Goal: Information Seeking & Learning: Learn about a topic

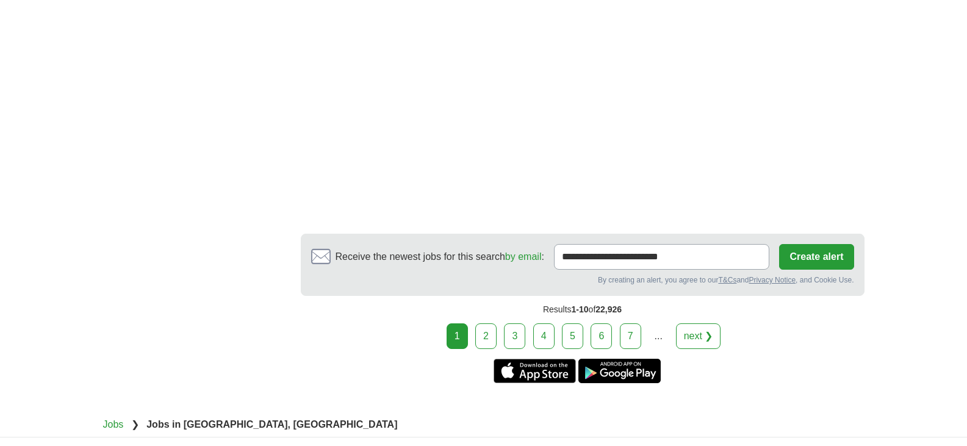
scroll to position [2134, 0]
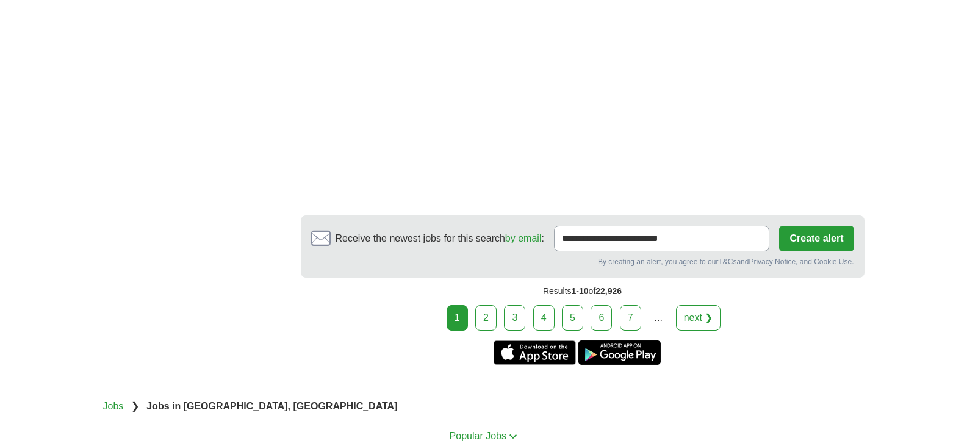
click at [493, 316] on link "2" at bounding box center [485, 318] width 21 height 26
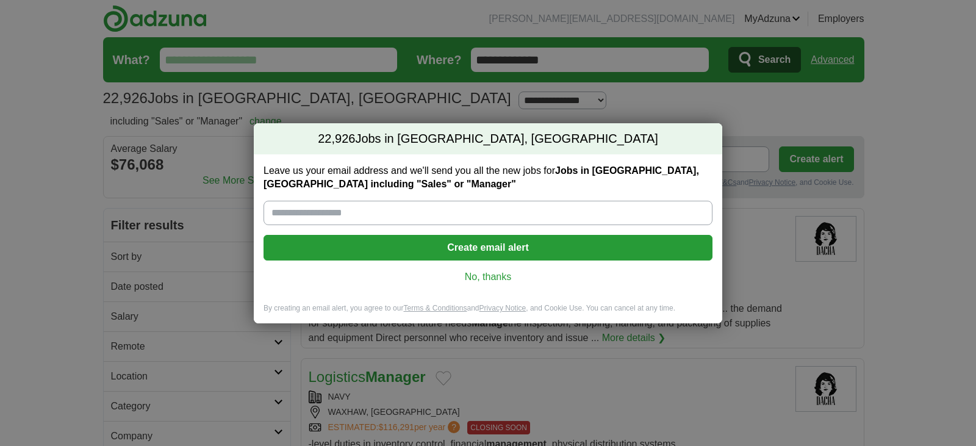
click at [481, 277] on link "No, thanks" at bounding box center [487, 276] width 429 height 13
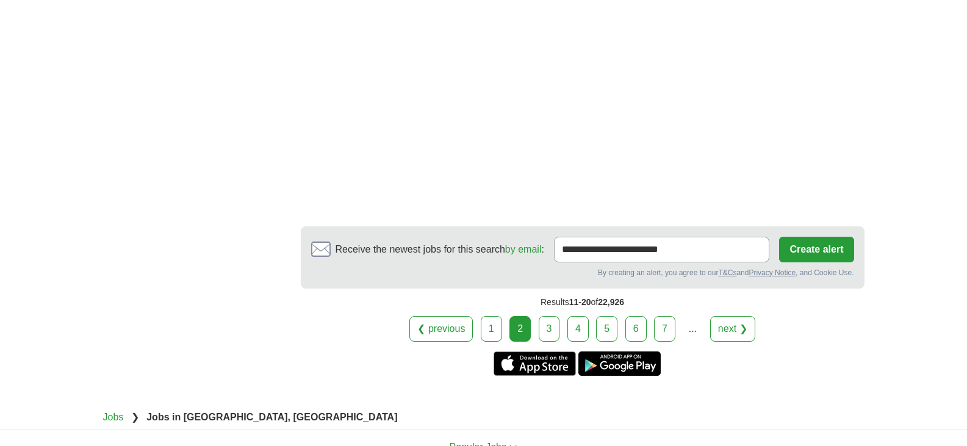
scroll to position [2296, 0]
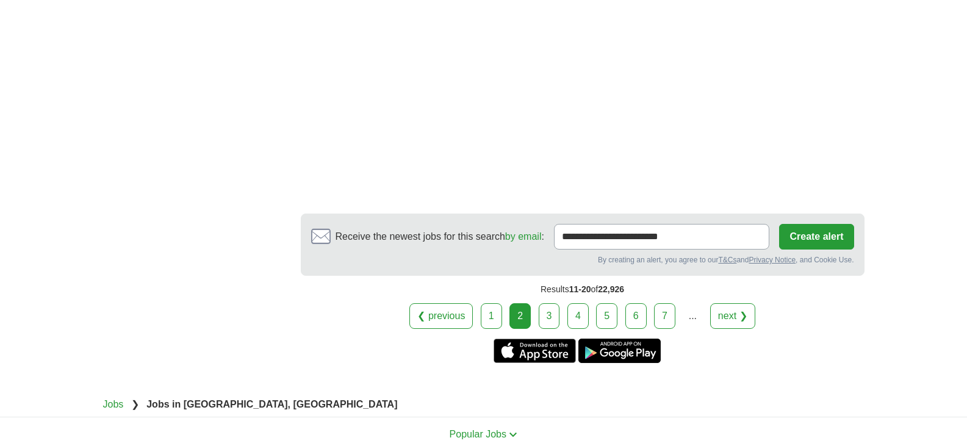
click at [549, 310] on link "3" at bounding box center [548, 316] width 21 height 26
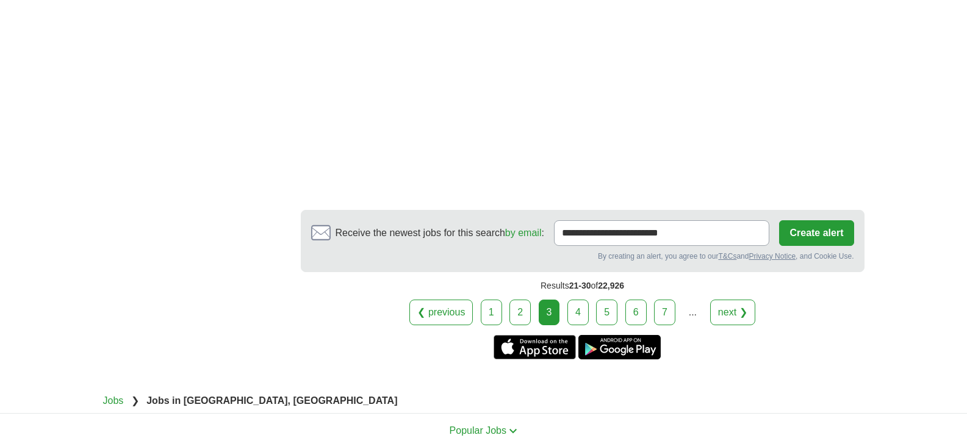
scroll to position [2331, 0]
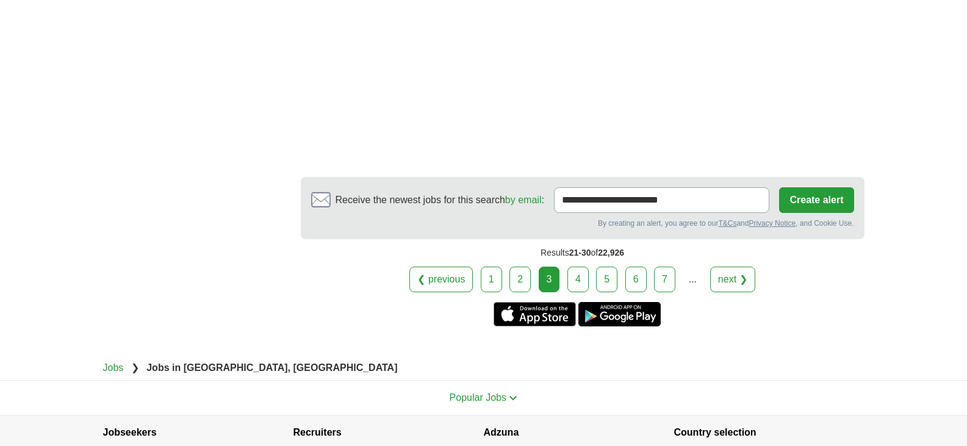
click at [585, 273] on link "4" at bounding box center [577, 279] width 21 height 26
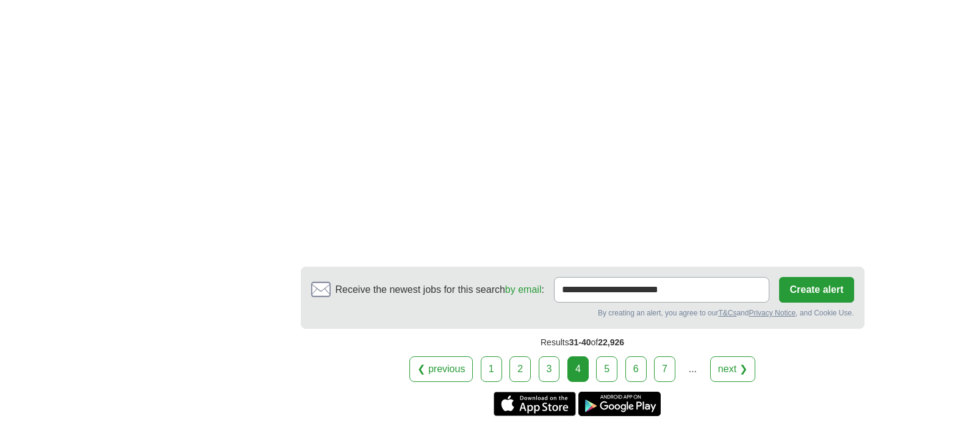
scroll to position [2367, 0]
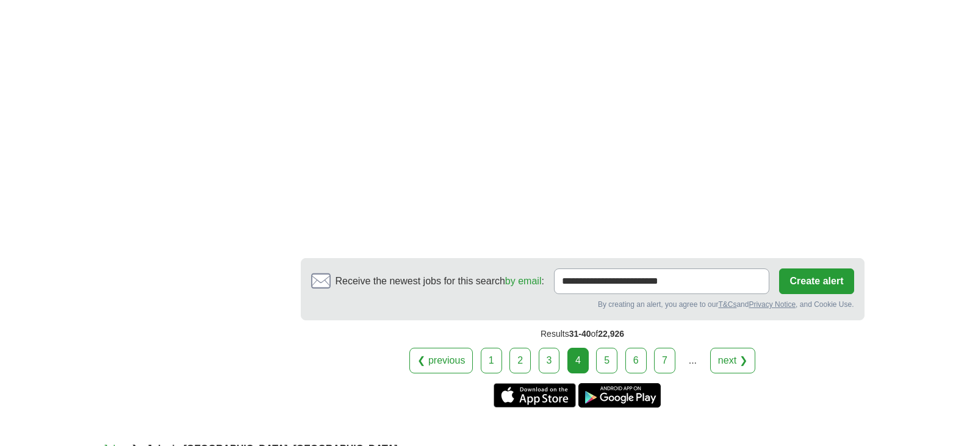
click at [606, 351] on link "5" at bounding box center [606, 361] width 21 height 26
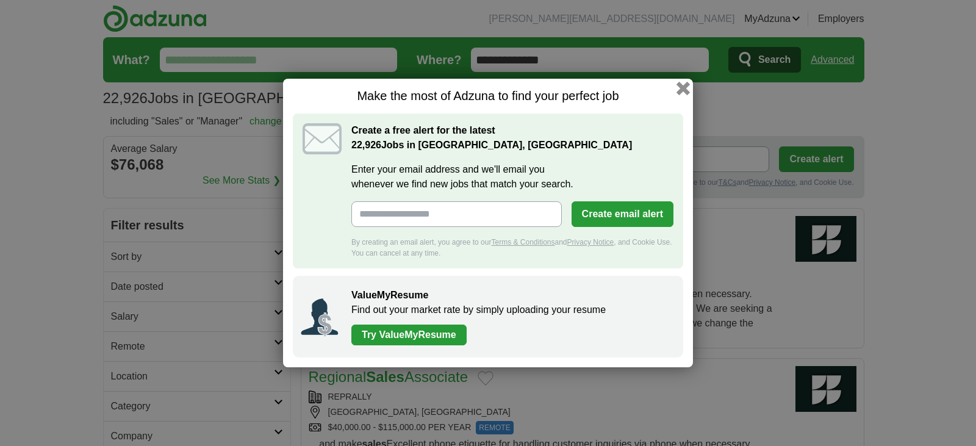
click at [679, 86] on button "button" at bounding box center [682, 88] width 13 height 13
